Goal: Transaction & Acquisition: Purchase product/service

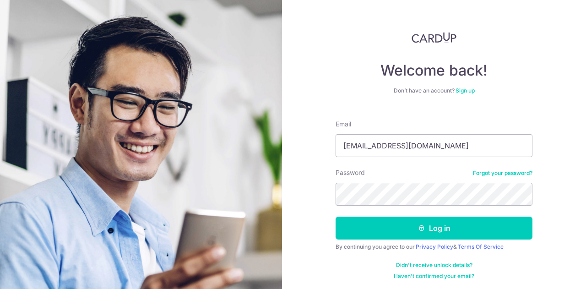
click at [336, 217] on button "Log in" at bounding box center [434, 228] width 197 height 23
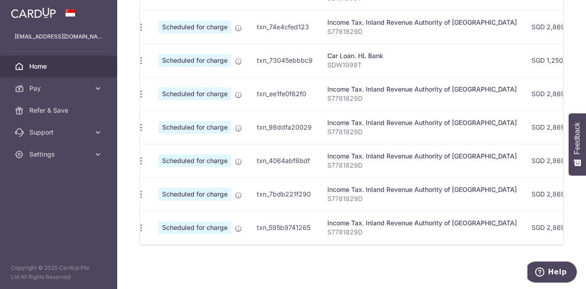
scroll to position [193, 0]
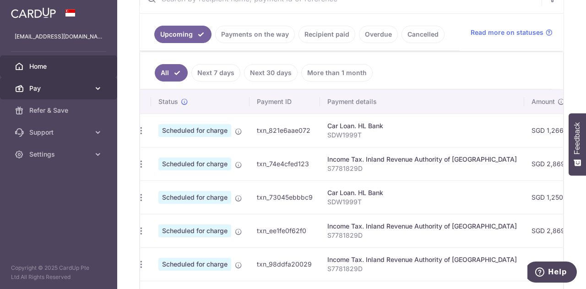
click at [51, 91] on span "Pay" at bounding box center [59, 88] width 60 height 9
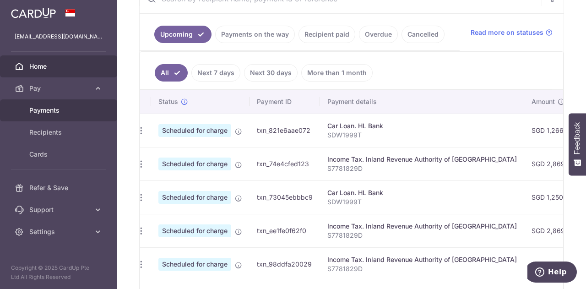
click at [55, 110] on span "Payments" at bounding box center [59, 110] width 60 height 9
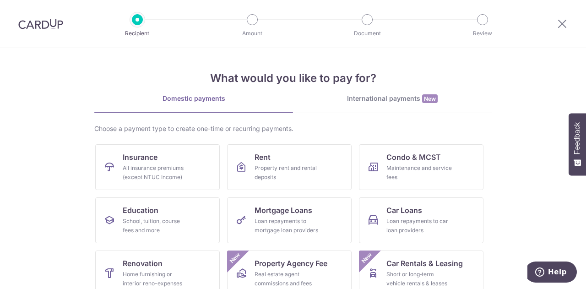
click at [398, 98] on div "International payments New" at bounding box center [392, 99] width 199 height 10
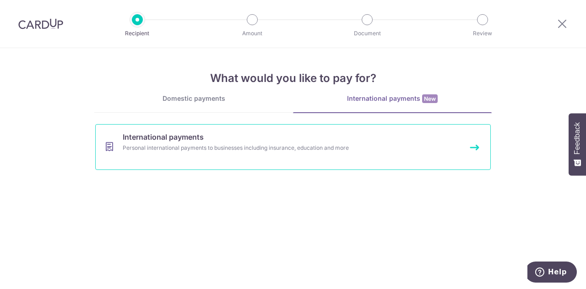
click at [275, 157] on link "International payments Personal international payments to businesses including …" at bounding box center [293, 147] width 396 height 46
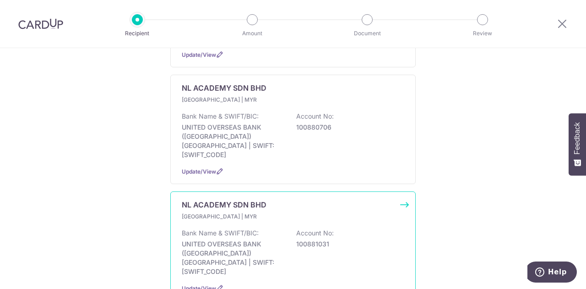
scroll to position [961, 0]
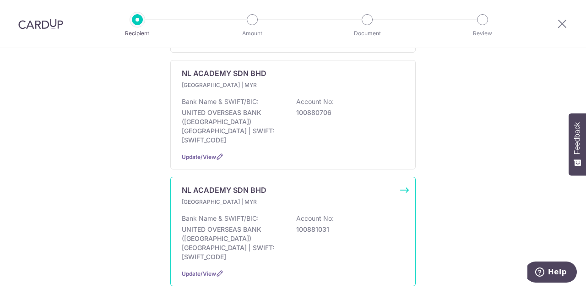
click at [349, 225] on p "100881031" at bounding box center [347, 229] width 103 height 9
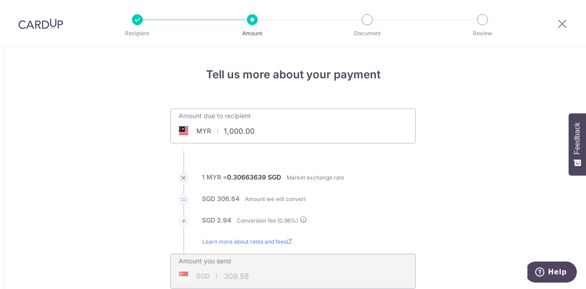
drag, startPoint x: 270, startPoint y: 134, endPoint x: 170, endPoint y: 130, distance: 99.9
click at [171, 130] on div "MYR 1,000.00 1000" at bounding box center [241, 130] width 141 height 21
type input "6,300.00"
type input "1,950.37"
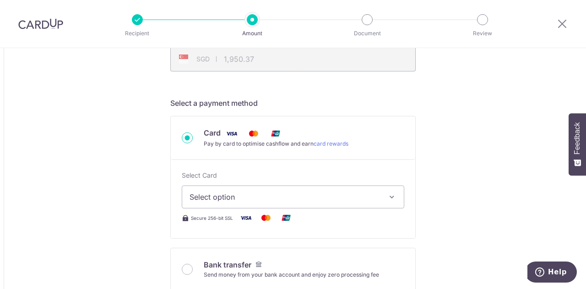
scroll to position [229, 0]
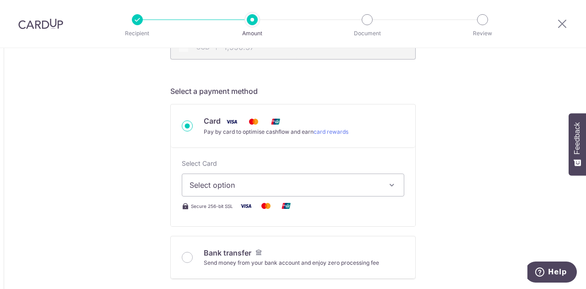
click at [363, 184] on span "Select option" at bounding box center [285, 184] width 190 height 11
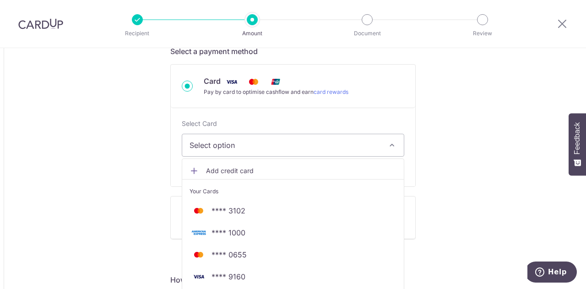
scroll to position [320, 0]
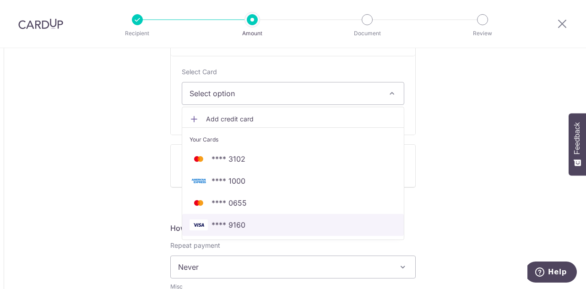
drag, startPoint x: 238, startPoint y: 221, endPoint x: 403, endPoint y: 185, distance: 168.6
click at [238, 221] on span "**** 9160" at bounding box center [228, 224] width 34 height 11
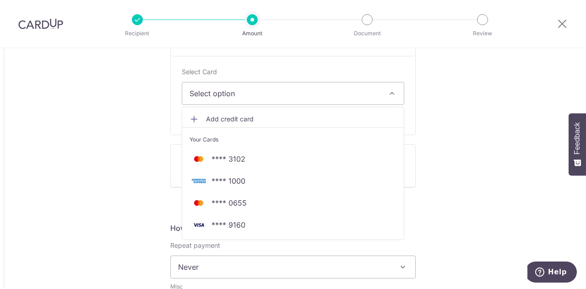
type input "6,300.00"
type input "1,950.36"
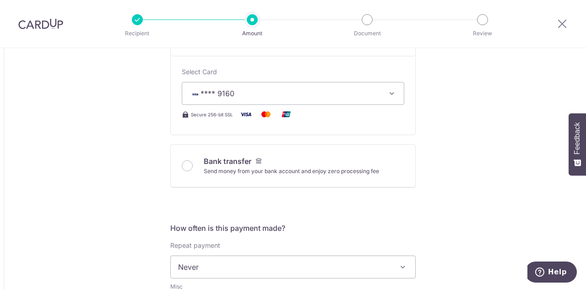
click at [435, 168] on div "Tell us more about your payment Amount due to recipient MYR 6,300.00 6300 1 MYR…" at bounding box center [293, 268] width 586 height 1080
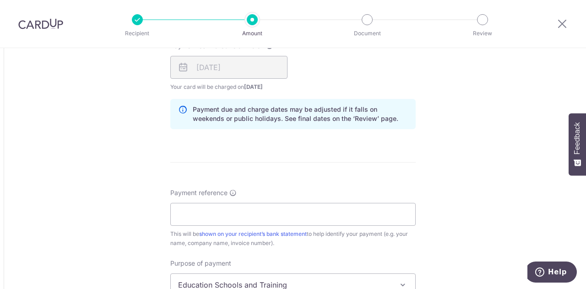
scroll to position [595, 0]
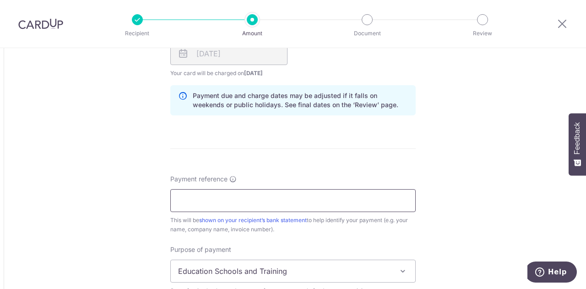
click at [347, 201] on input "Payment reference" at bounding box center [292, 200] width 245 height 23
type input "M"
click at [205, 200] on input "NL10466 CHAN LING EN TERM 2 2025" at bounding box center [292, 200] width 245 height 23
drag, startPoint x: 206, startPoint y: 199, endPoint x: 206, endPoint y: 181, distance: 18.3
click at [206, 199] on input "NL10466 CHAN LING EN TERM 2 2025" at bounding box center [292, 200] width 245 height 23
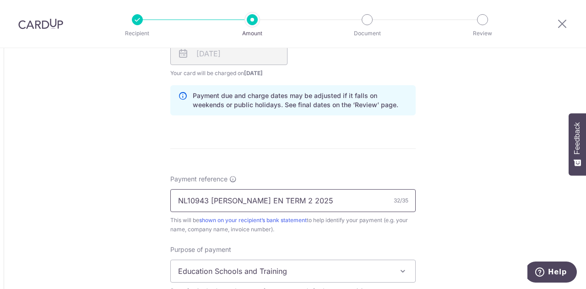
click at [286, 198] on input "NL10943 CHAN LING EN TERM 2 2025" at bounding box center [292, 200] width 245 height 23
click at [287, 198] on input "NL10943 CHAN LING EN TERM 4 2025" at bounding box center [292, 200] width 245 height 23
type input "NL10943 CHAN LING EN TERM 3 2025"
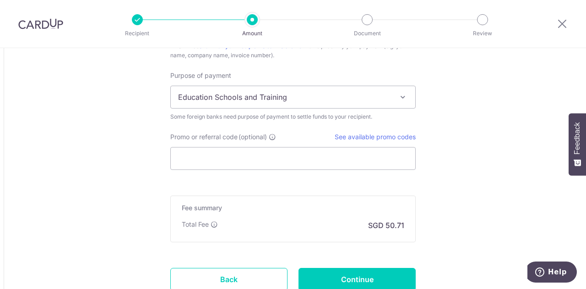
scroll to position [778, 0]
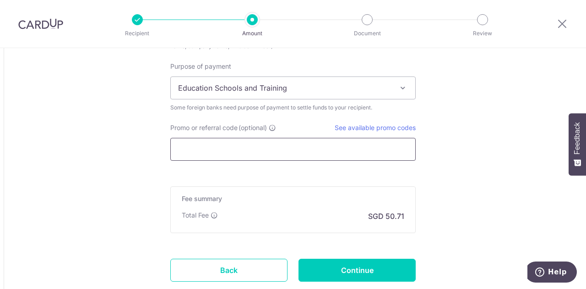
click at [254, 145] on input "Promo or referral code (optional)" at bounding box center [292, 149] width 245 height 23
paste input "GLOBE185"
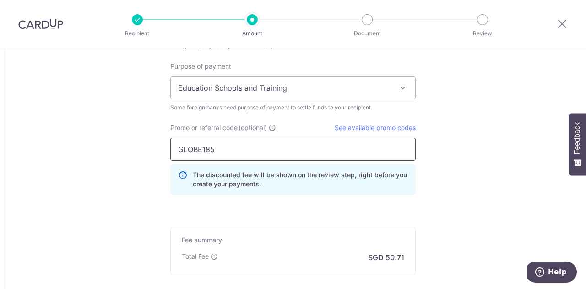
type input "GLOBE185"
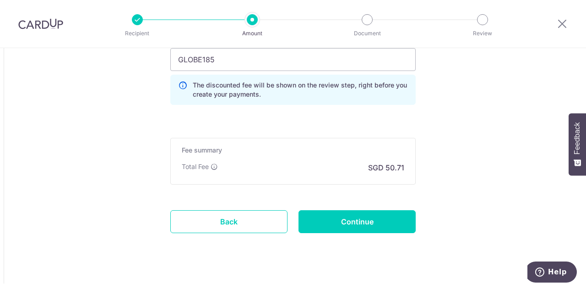
scroll to position [870, 0]
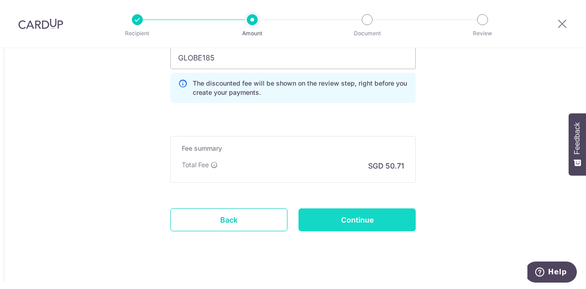
click at [383, 224] on input "Continue" at bounding box center [356, 219] width 117 height 23
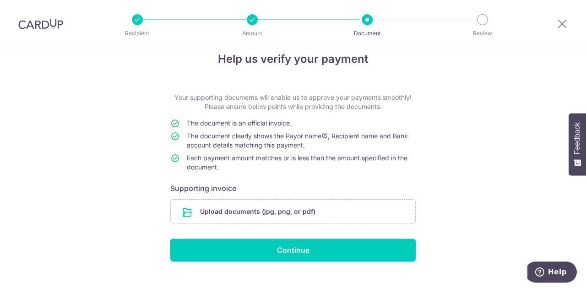
scroll to position [30, 0]
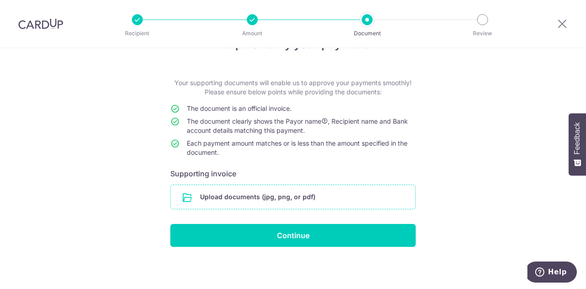
click at [304, 196] on input "file" at bounding box center [293, 197] width 244 height 24
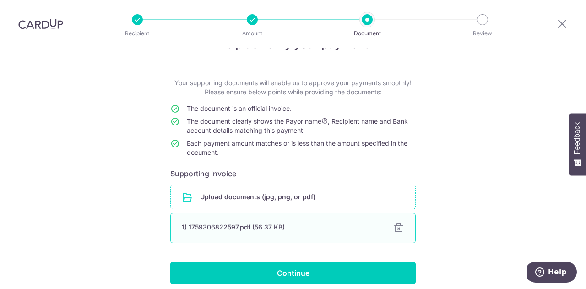
scroll to position [68, 0]
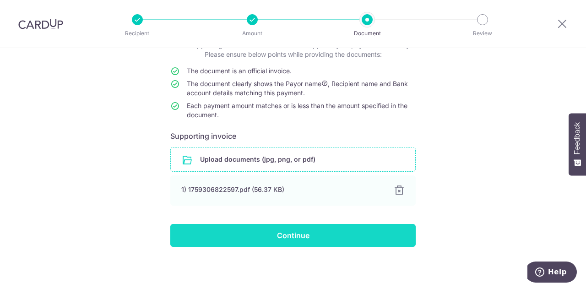
click at [303, 231] on input "Continue" at bounding box center [292, 235] width 245 height 23
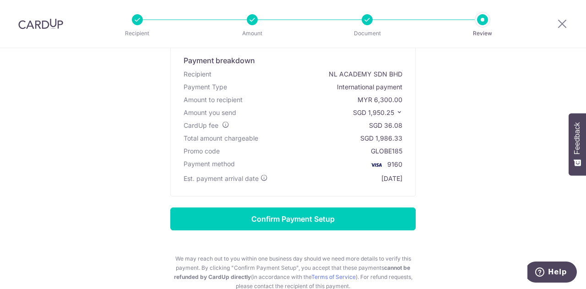
scroll to position [46, 0]
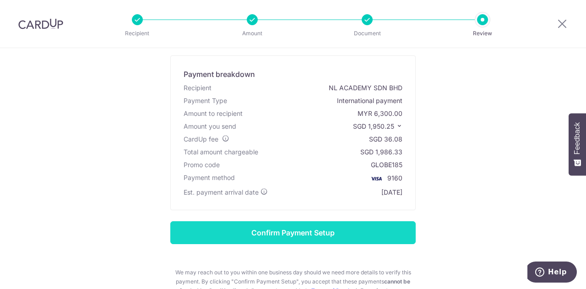
click at [289, 233] on input "Confirm Payment Setup" at bounding box center [292, 232] width 245 height 23
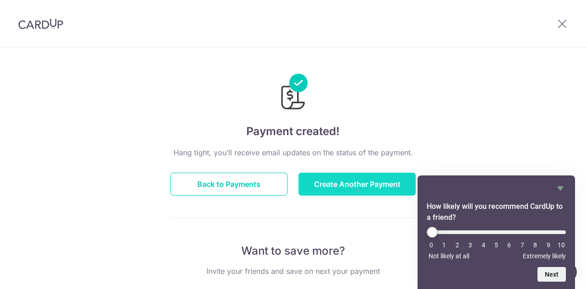
click at [304, 185] on button "Create Another Payment" at bounding box center [356, 184] width 117 height 23
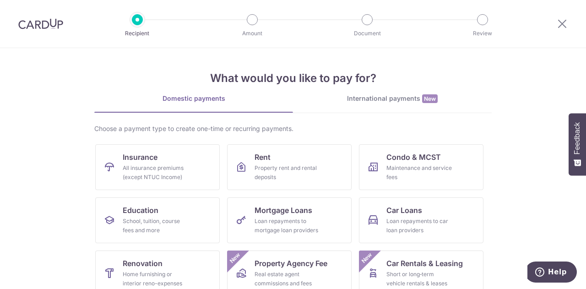
click at [392, 91] on div "What would you like to pay for? Domestic payments International payments New Ch…" at bounding box center [292, 229] width 397 height 362
click at [390, 97] on div "International payments New" at bounding box center [392, 99] width 199 height 10
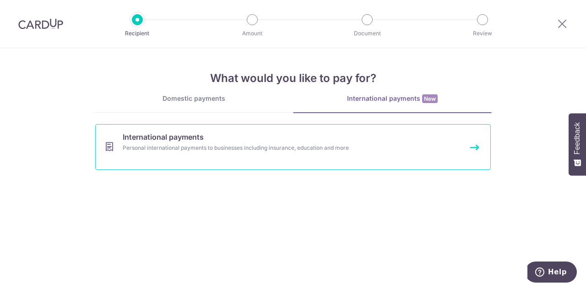
click at [278, 152] on div "Personal international payments to businesses including insurance, education an…" at bounding box center [281, 147] width 316 height 9
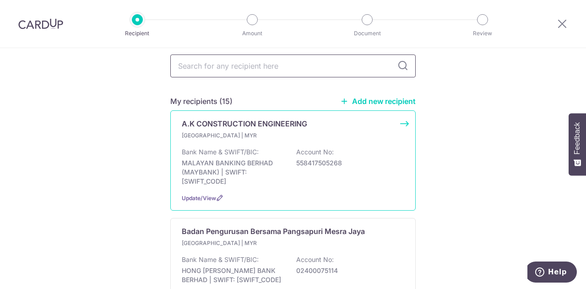
scroll to position [46, 0]
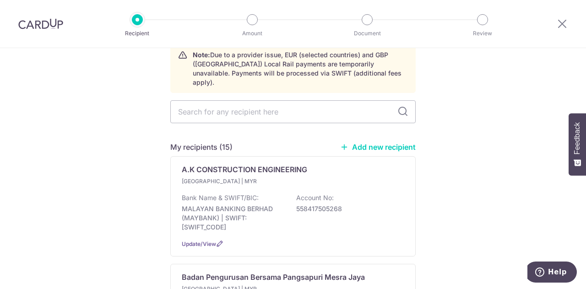
click at [362, 142] on link "Add new recipient" at bounding box center [378, 146] width 76 height 9
select select
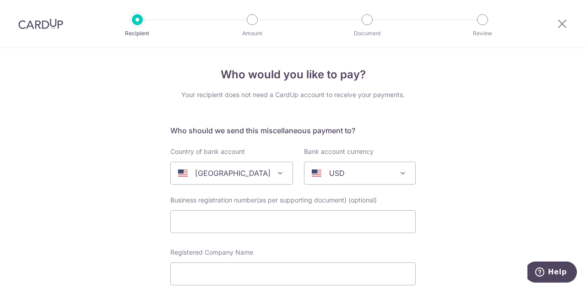
scroll to position [92, 0]
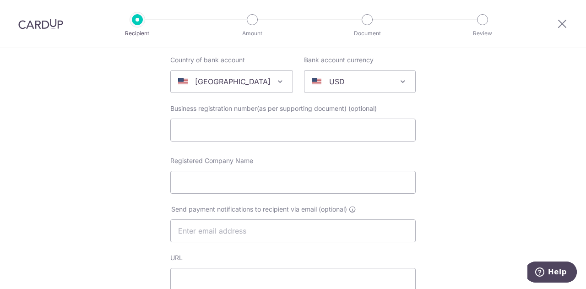
click at [227, 91] on span "United States" at bounding box center [232, 81] width 122 height 22
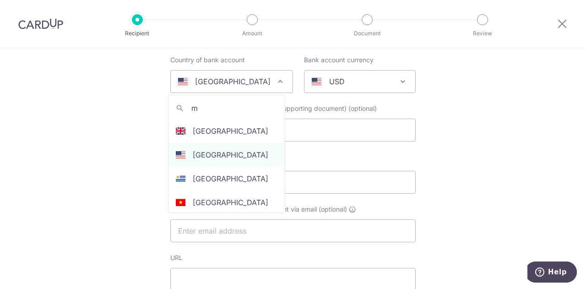
scroll to position [0, 0]
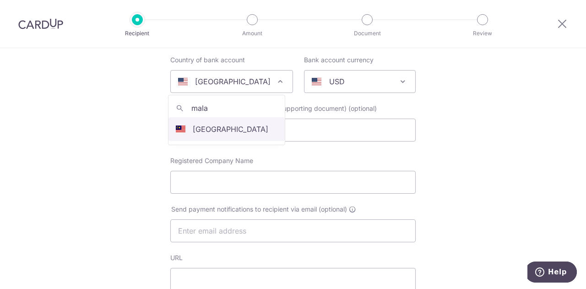
type input "mala"
drag, startPoint x: 204, startPoint y: 129, endPoint x: 334, endPoint y: 97, distance: 134.0
select select "159"
select select "Malaysia"
select select
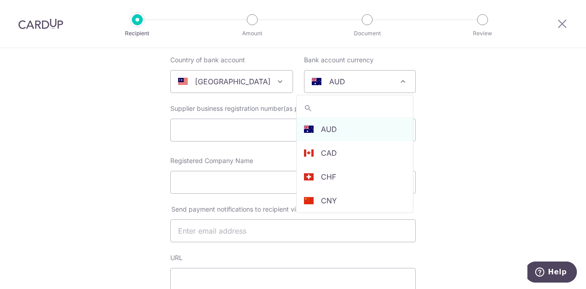
click at [340, 83] on div "AUD" at bounding box center [352, 81] width 81 height 11
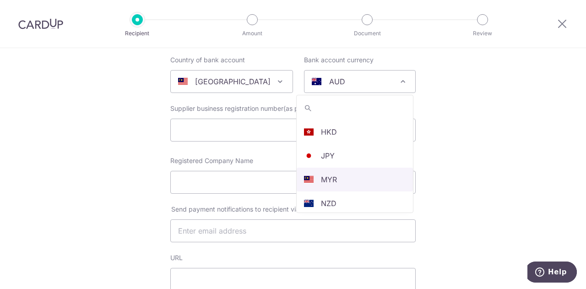
scroll to position [148, 0]
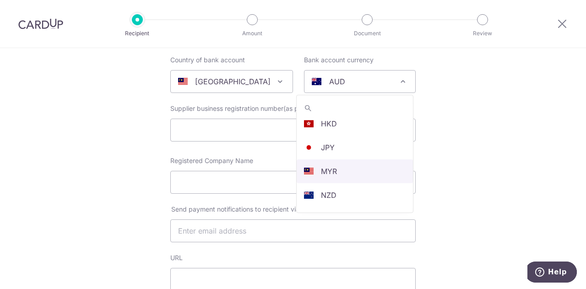
select select "4"
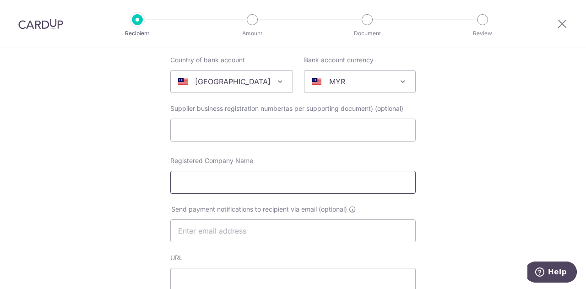
click at [303, 189] on input "Registered Company Name" at bounding box center [292, 182] width 245 height 23
click at [239, 180] on input "Registered Company Name" at bounding box center [292, 182] width 245 height 23
paste input "Badan Pengurusan Bersama Pangsapuri Mesra Jaya"
type input "Badan Pengurusan Bersama Pangsapuri Mesra Jaya"
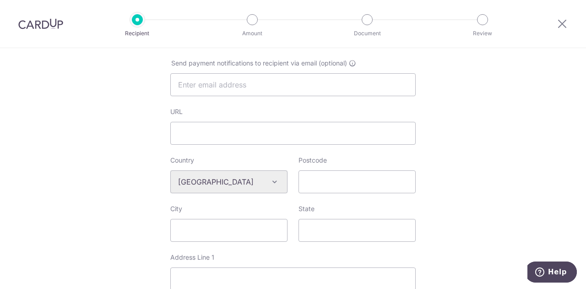
scroll to position [275, 0]
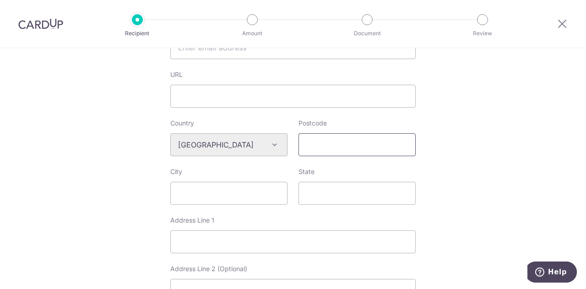
click at [313, 146] on input "Postcode" at bounding box center [356, 144] width 117 height 23
type input "13400"
click at [211, 202] on input "City" at bounding box center [228, 193] width 117 height 23
click at [482, 218] on div "Who would you like to pay? Your recipient does not need a CardUp account to rec…" at bounding box center [293, 157] width 586 height 768
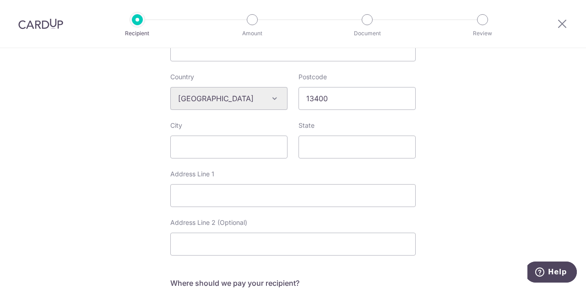
scroll to position [366, 0]
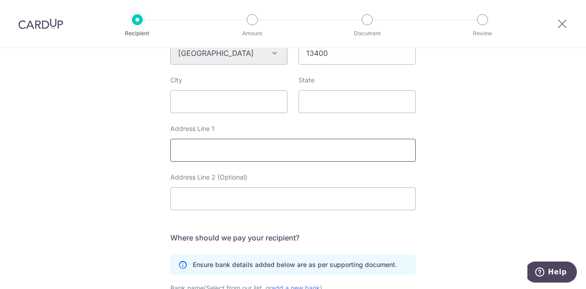
click at [285, 152] on input "Address Line 1" at bounding box center [292, 150] width 245 height 23
paste input "3-17 (Pej Pengurusan), Pangsapuri Mesra Jaya"
type input "3-17 (Pej Pengurusan), Pangsapuri Mesra Jaya"
click at [225, 109] on input "City" at bounding box center [228, 101] width 117 height 23
type input "Butterworth"
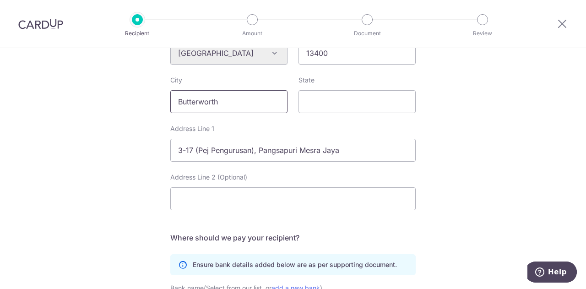
type input "Pulau Pinang"
type input "7-12"
type input "Yew Winn Ei"
drag, startPoint x: 291, startPoint y: 202, endPoint x: 87, endPoint y: 194, distance: 204.3
click at [87, 194] on div "Who would you like to pay? Your recipient does not need a CardUp account to rec…" at bounding box center [293, 66] width 586 height 768
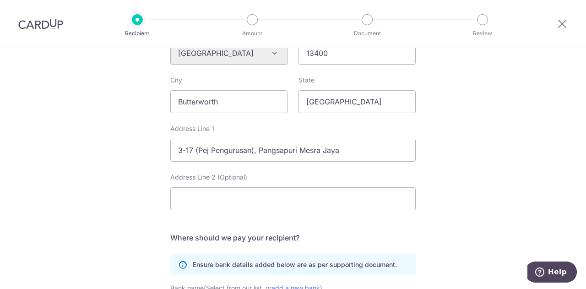
click at [471, 169] on div "Who would you like to pay? Your recipient does not need a CardUp account to rec…" at bounding box center [293, 66] width 586 height 768
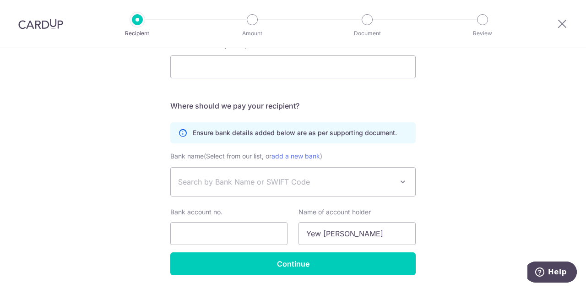
scroll to position [526, 0]
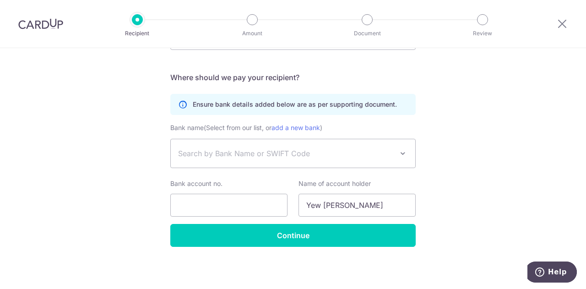
click at [397, 154] on span at bounding box center [402, 153] width 11 height 11
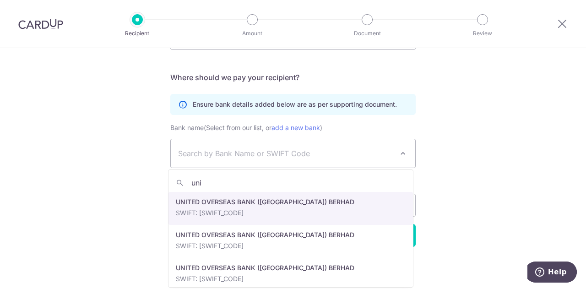
type input "uni"
select select "42"
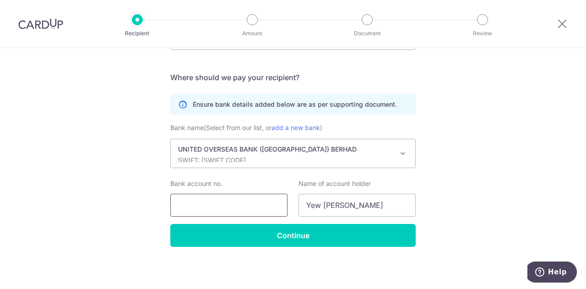
click at [239, 206] on input "Bank account no." at bounding box center [228, 205] width 117 height 23
click at [260, 206] on input "Bank account no." at bounding box center [228, 205] width 117 height 23
paste input "318880712"
type input "318880712"
drag, startPoint x: 323, startPoint y: 204, endPoint x: 291, endPoint y: 202, distance: 32.6
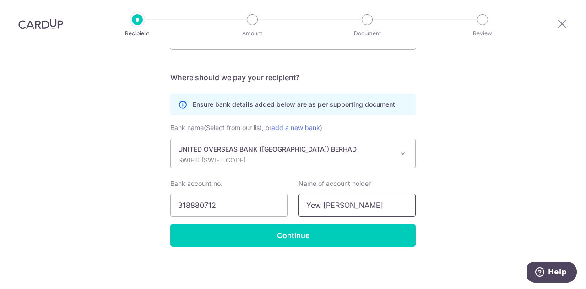
click at [293, 202] on div "Name of account holder Yew Winn Ei" at bounding box center [357, 198] width 128 height 38
paste input "Badan Pengurusan Bersama Pangsapuri Mesra Jaya"
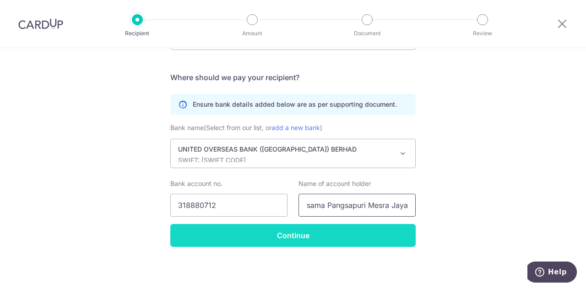
type input "Badan Pengurusan Bersama Pangsapuri Mesra Jaya"
click at [324, 232] on input "Continue" at bounding box center [292, 235] width 245 height 23
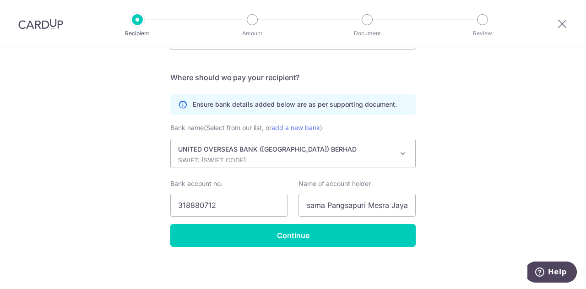
scroll to position [0, 0]
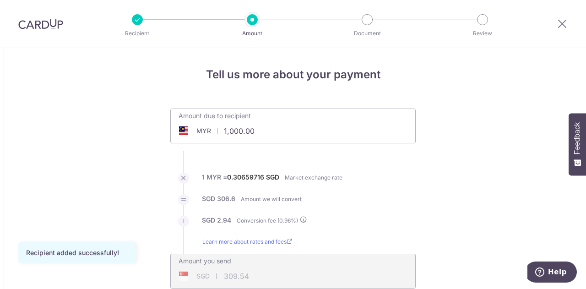
drag, startPoint x: 255, startPoint y: 129, endPoint x: 89, endPoint y: 119, distance: 166.5
click at [390, 177] on li "1 MYR = 0.30659716 SGD Market exchange rate" at bounding box center [292, 184] width 245 height 22
type input "645.00"
type input "199.66"
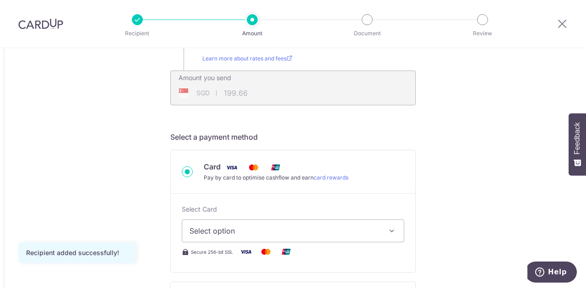
click at [271, 231] on span "Select option" at bounding box center [285, 230] width 190 height 11
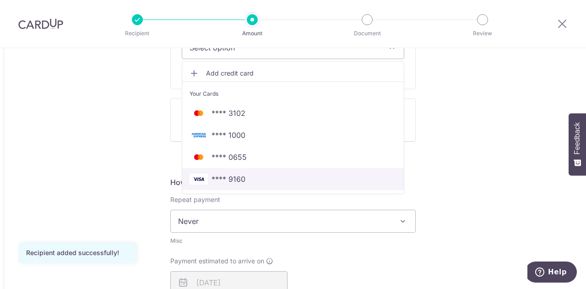
drag, startPoint x: 234, startPoint y: 175, endPoint x: 304, endPoint y: 197, distance: 73.0
click at [234, 175] on span "**** 9160" at bounding box center [228, 178] width 34 height 11
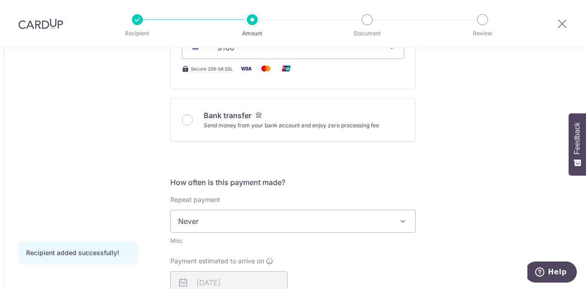
type input "645.00"
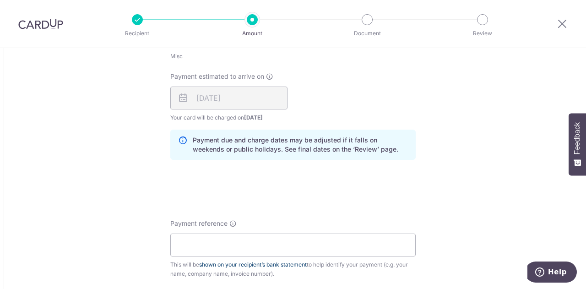
scroll to position [595, 0]
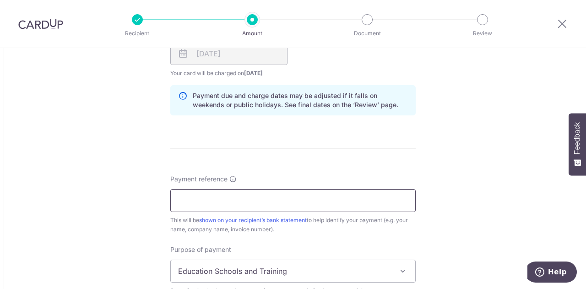
click at [246, 198] on input "Payment reference" at bounding box center [292, 200] width 245 height 23
click at [276, 200] on input "Payment reference" at bounding box center [292, 200] width 245 height 23
paste input "25100076"
type input "25100076 7-12 Q4 Maint fee"
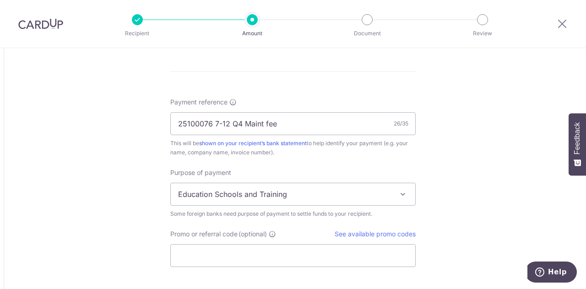
scroll to position [732, 0]
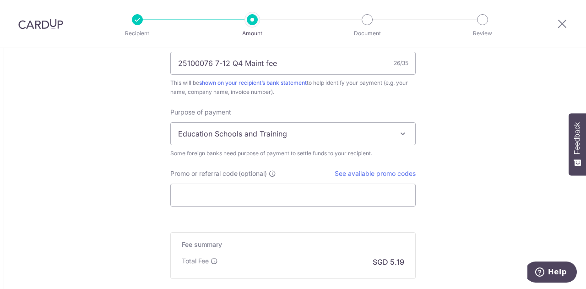
click at [341, 139] on span "Education Schools and Training" at bounding box center [293, 134] width 244 height 22
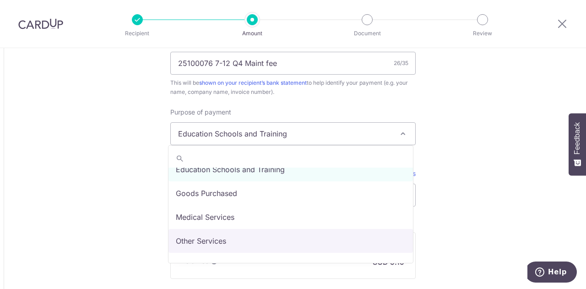
scroll to position [0, 0]
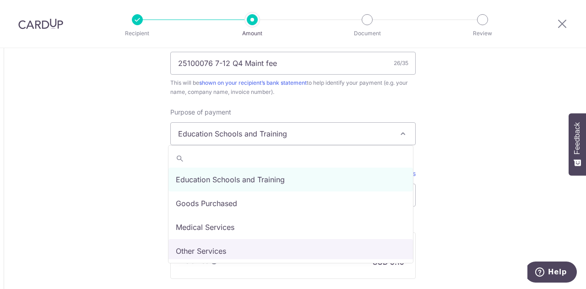
select select "Other Services"
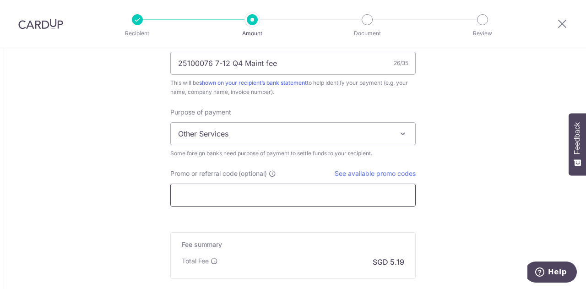
click at [353, 186] on input "Promo or referral code (optional)" at bounding box center [292, 195] width 245 height 23
paste input "GLOBE185"
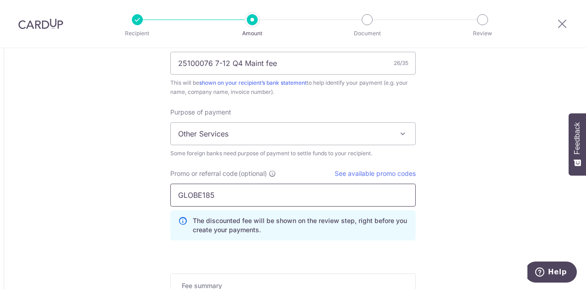
type input "GLOBE185"
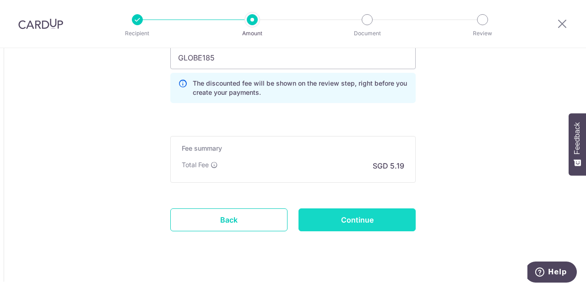
click at [373, 215] on input "Continue" at bounding box center [356, 219] width 117 height 23
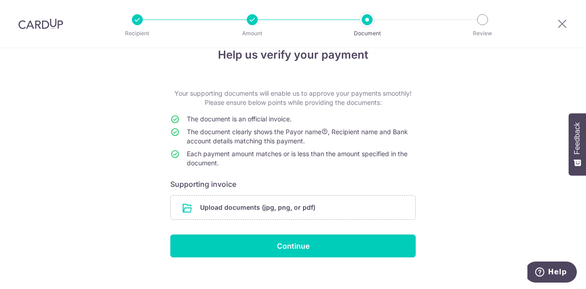
scroll to position [30, 0]
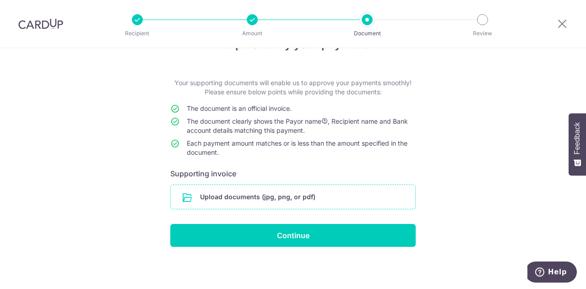
click at [327, 194] on input "file" at bounding box center [293, 197] width 244 height 24
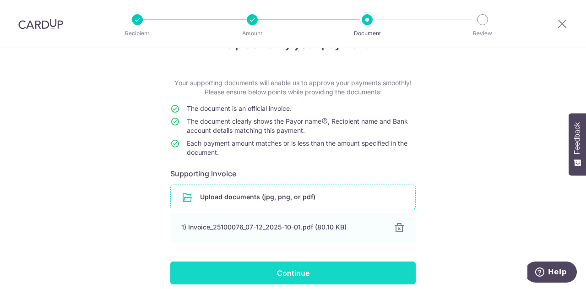
click at [289, 270] on input "Continue" at bounding box center [292, 272] width 245 height 23
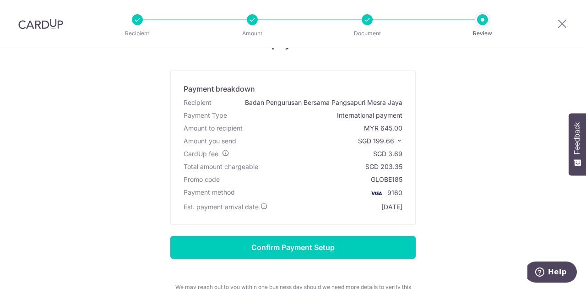
scroll to position [46, 0]
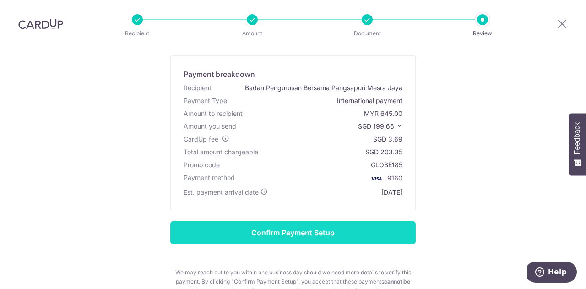
click at [347, 230] on input "Confirm Payment Setup" at bounding box center [292, 232] width 245 height 23
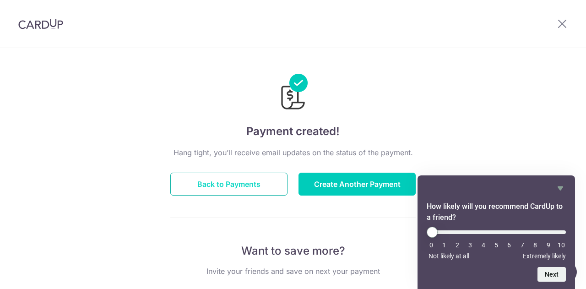
click at [233, 186] on button "Back to Payments" at bounding box center [228, 184] width 117 height 23
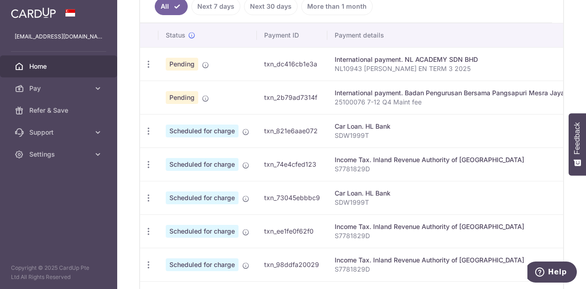
scroll to position [168, 0]
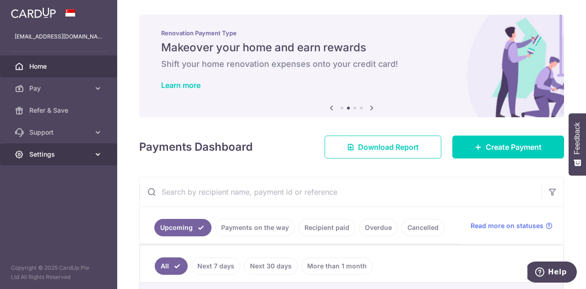
click at [99, 157] on icon at bounding box center [97, 154] width 9 height 9
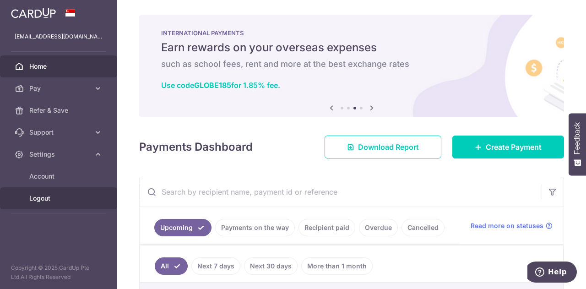
click at [49, 201] on span "Logout" at bounding box center [59, 198] width 60 height 9
